Goal: Book appointment/travel/reservation

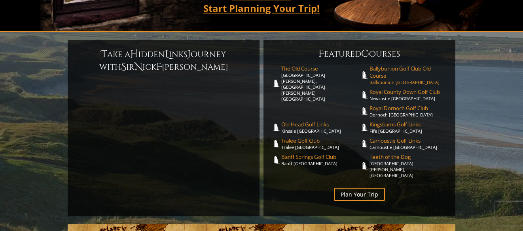
scroll to position [173, 0]
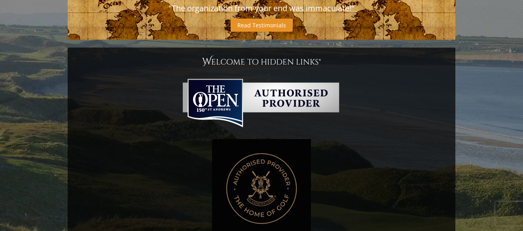
scroll to position [380, 0]
